Goal: Navigation & Orientation: Find specific page/section

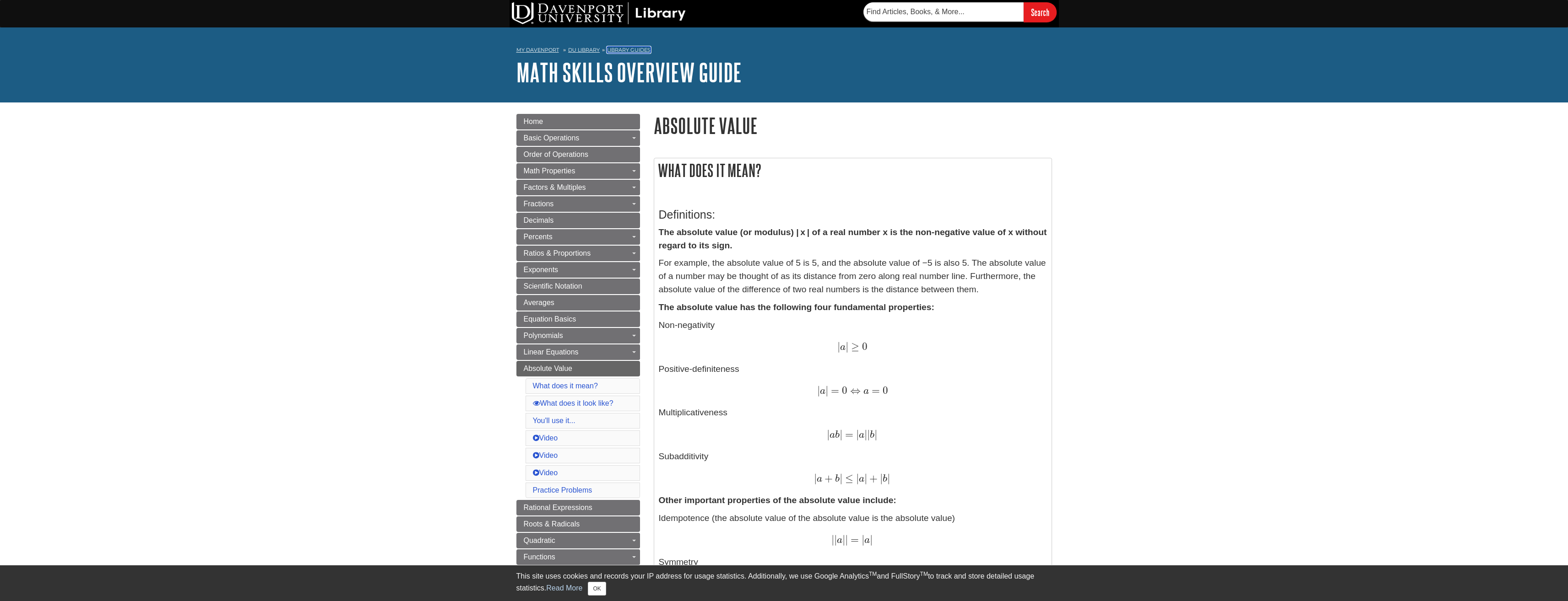
click at [647, 50] on link "Library Guides" at bounding box center [628, 49] width 43 height 6
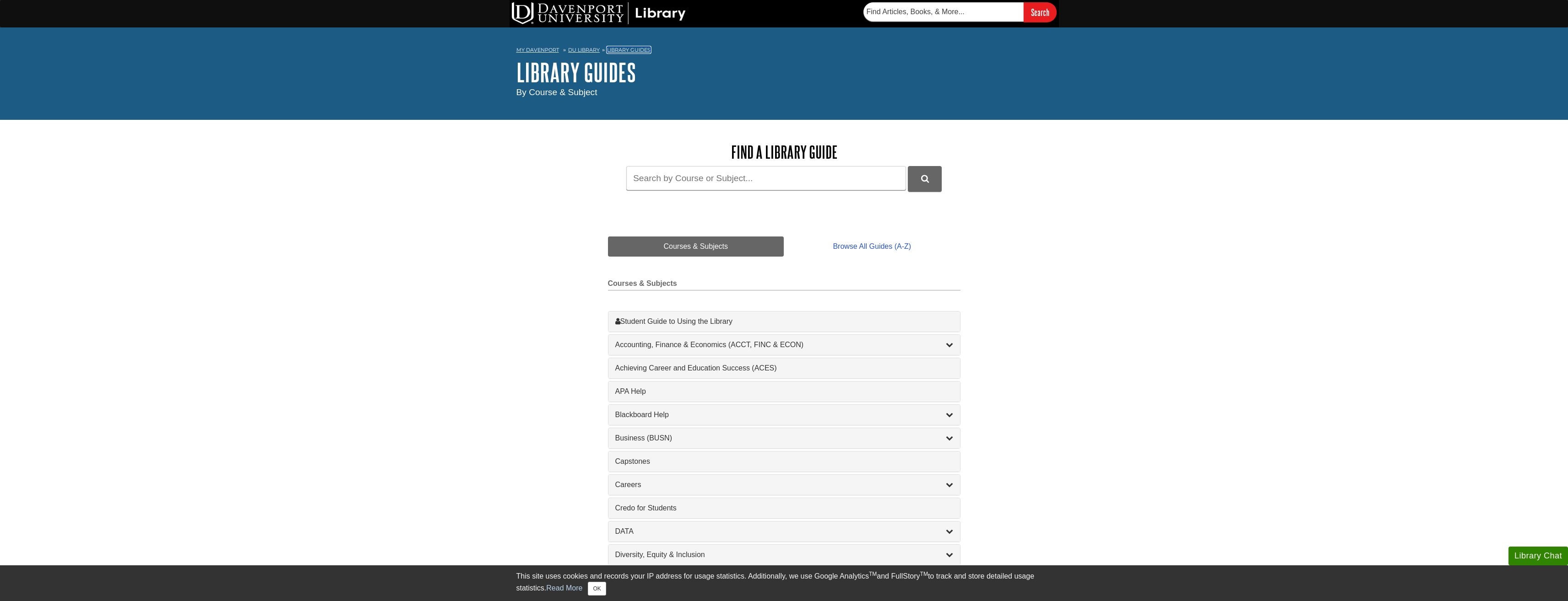
click at [617, 50] on link "Library Guides" at bounding box center [628, 49] width 43 height 6
click at [555, 50] on link "My Davenport" at bounding box center [537, 50] width 43 height 8
